Goal: Task Accomplishment & Management: Manage account settings

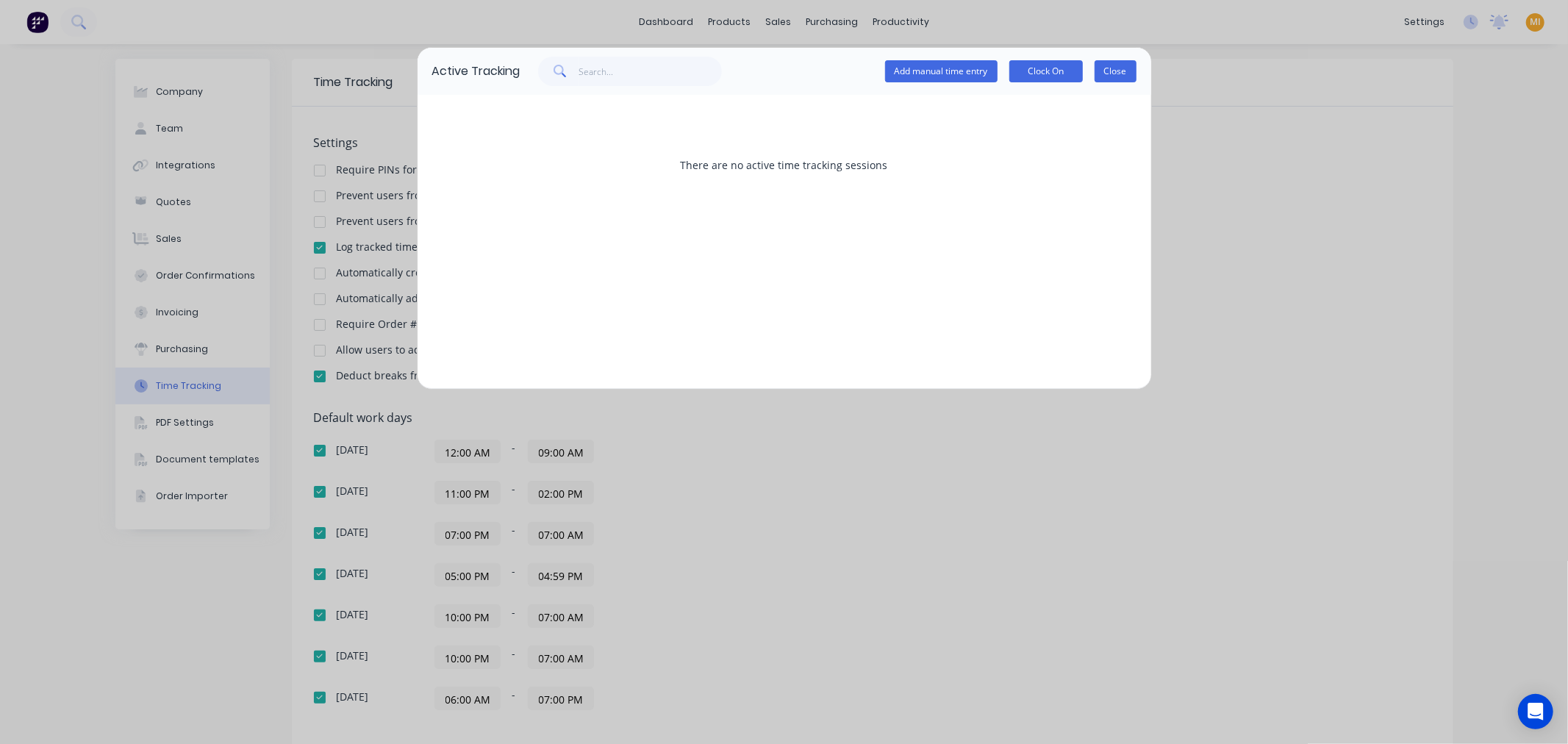
click at [1126, 68] on button "Close" at bounding box center [1116, 71] width 42 height 22
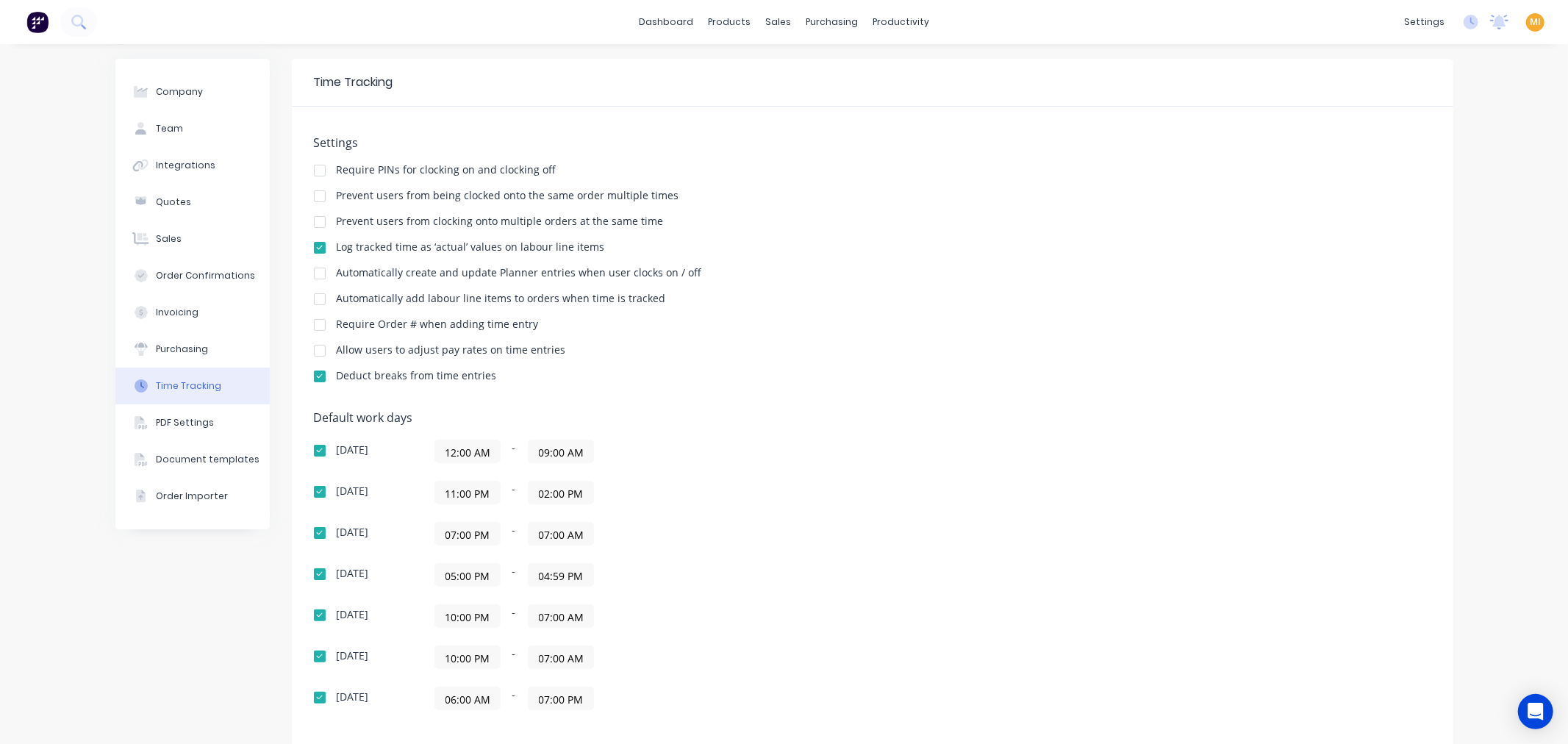
click at [25, 16] on button at bounding box center [37, 21] width 31 height 29
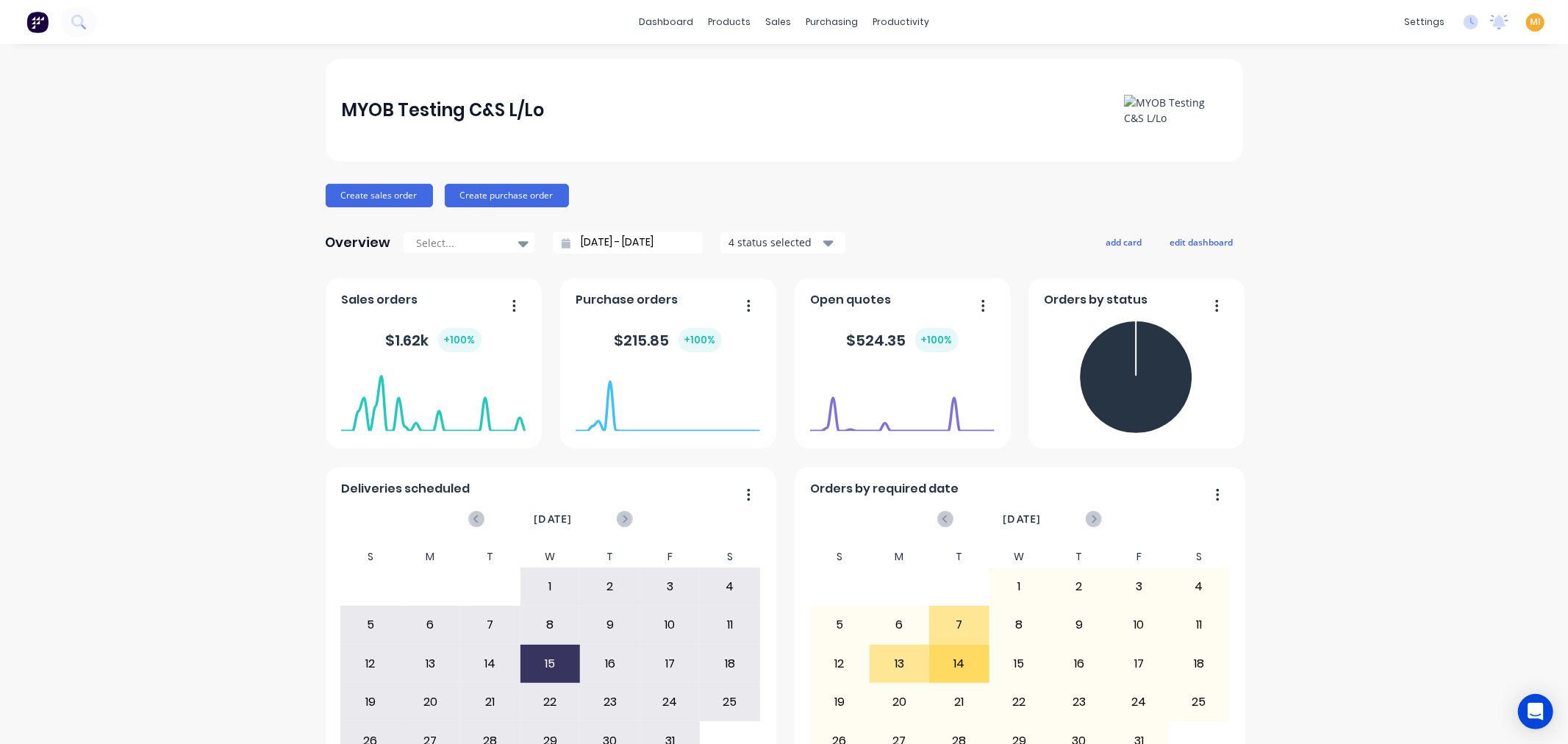
click at [1531, 25] on span "MI" at bounding box center [1536, 21] width 11 height 13
click at [1415, 175] on button "Sign out" at bounding box center [1444, 183] width 195 height 29
